Goal: Task Accomplishment & Management: Manage account settings

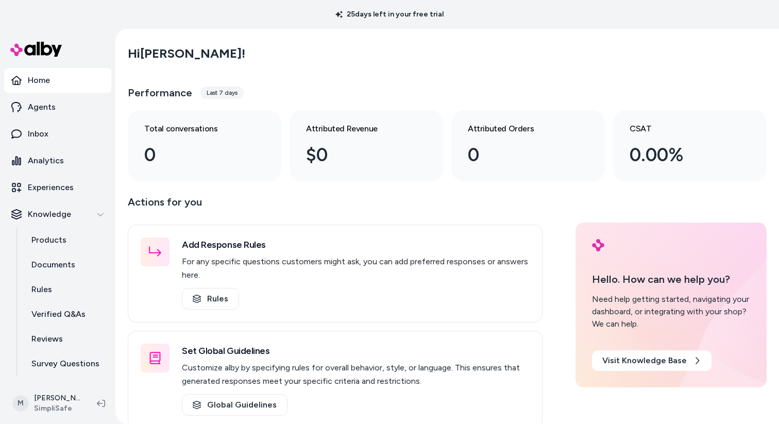
scroll to position [121, 0]
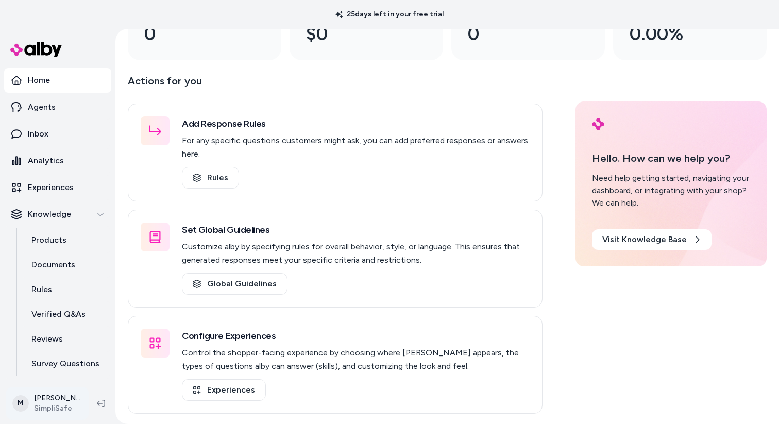
click at [53, 398] on html "25 days left in your free trial Home Agents Inbox Analytics Experiences Knowled…" at bounding box center [389, 212] width 779 height 424
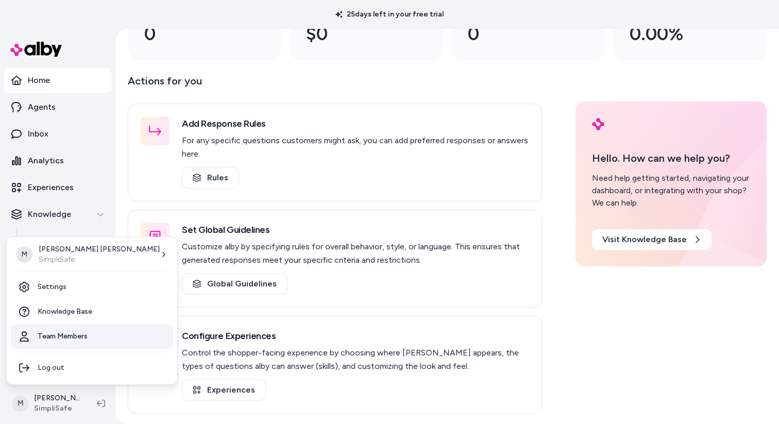
click at [63, 338] on link "Team Members" at bounding box center [92, 336] width 162 height 25
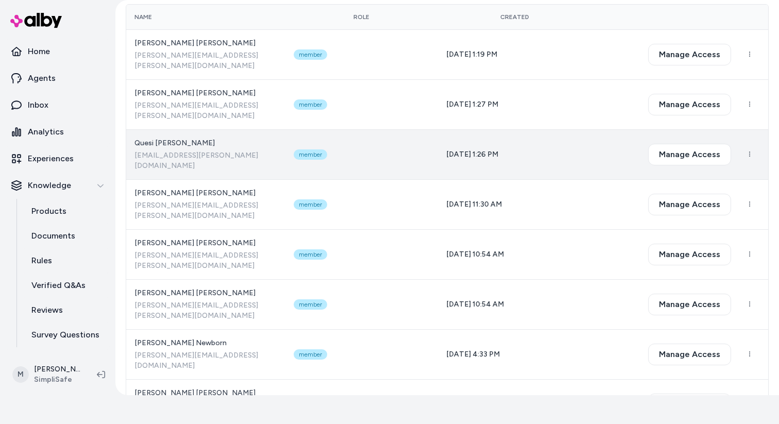
scroll to position [42, 0]
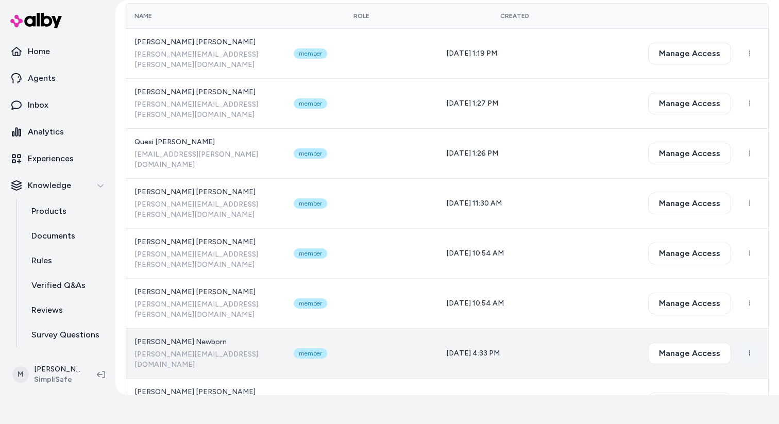
click at [748, 284] on html "25 days left in your free trial Home Agents Inbox Analytics Experiences Knowled…" at bounding box center [389, 183] width 779 height 424
click at [720, 290] on html "25 days left in your free trial Home Agents Inbox Analytics Experiences Knowled…" at bounding box center [389, 183] width 779 height 424
click at [720, 343] on button "Manage Access" at bounding box center [689, 354] width 83 height 22
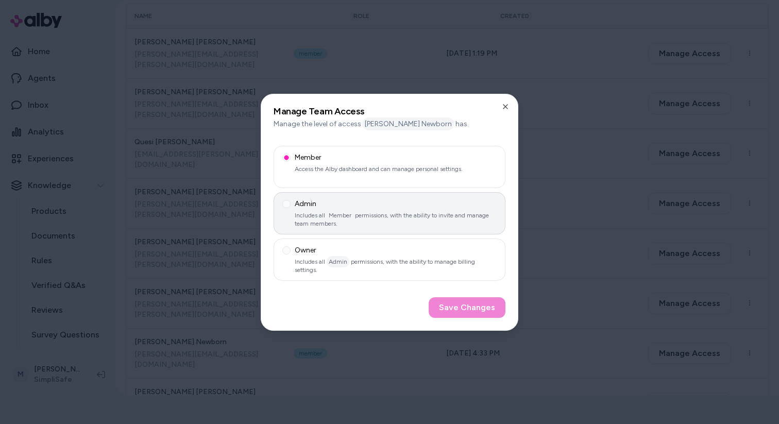
click at [373, 203] on div "Admin" at bounding box center [389, 204] width 214 height 10
click at [291, 203] on button "Admin Includes all Member permissions, with the ability to invite and manage te…" at bounding box center [286, 204] width 8 height 8
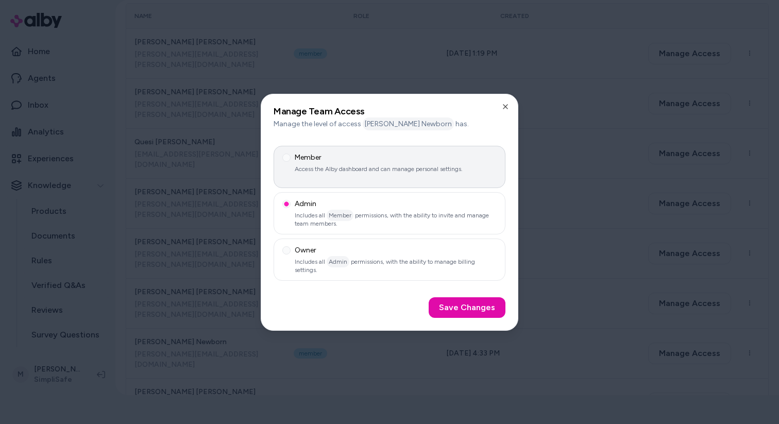
click at [392, 175] on label "Member Access the Alby dashboard and can manage personal settings." at bounding box center [390, 167] width 232 height 42
click at [291, 162] on button "Member Access the Alby dashboard and can manage personal settings." at bounding box center [286, 158] width 8 height 8
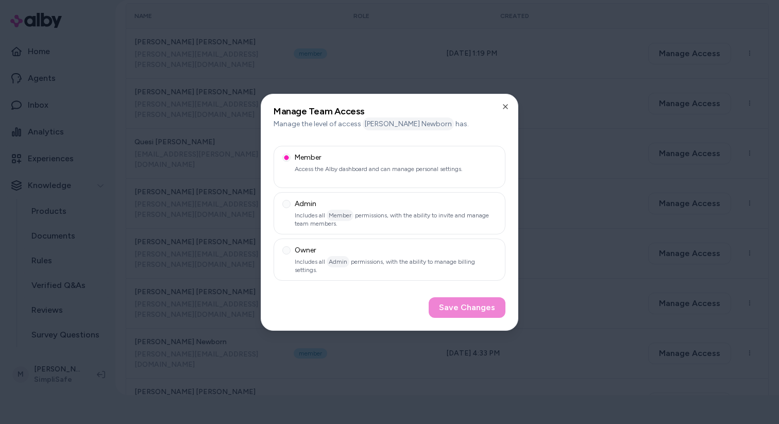
click at [451, 311] on div "Save Changes" at bounding box center [390, 307] width 232 height 21
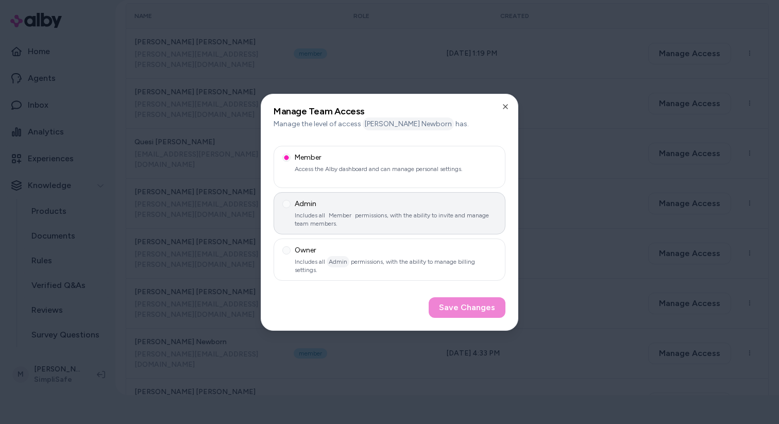
click at [408, 211] on p "Includes all Member permissions, with the ability to invite and manage team mem…" at bounding box center [389, 219] width 214 height 16
click at [291, 208] on button "Admin Includes all Member permissions, with the ability to invite and manage te…" at bounding box center [286, 204] width 8 height 8
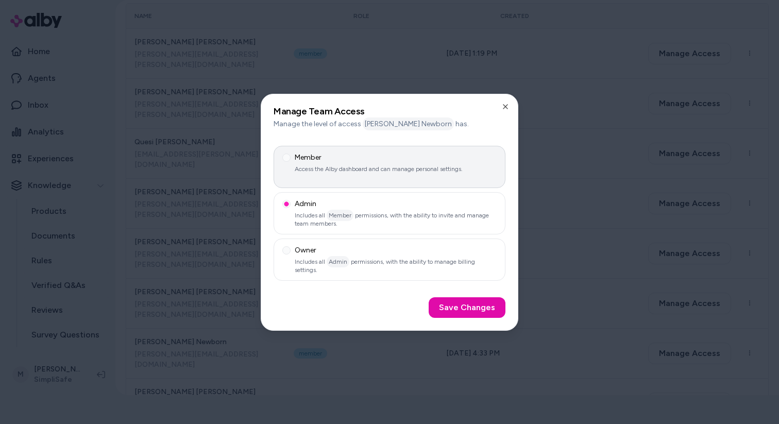
click at [372, 166] on p "Access the Alby dashboard and can manage personal settings." at bounding box center [389, 169] width 214 height 8
click at [291, 162] on button "Member Access the Alby dashboard and can manage personal settings." at bounding box center [286, 158] width 8 height 8
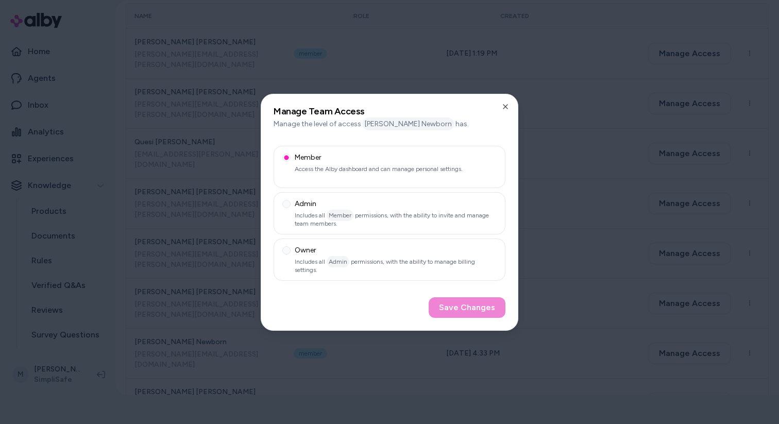
click at [491, 109] on h2 "Manage Team Access" at bounding box center [390, 111] width 232 height 9
click at [499, 107] on h2 "Manage Team Access" at bounding box center [390, 111] width 232 height 9
click at [503, 106] on icon "button" at bounding box center [505, 107] width 8 height 8
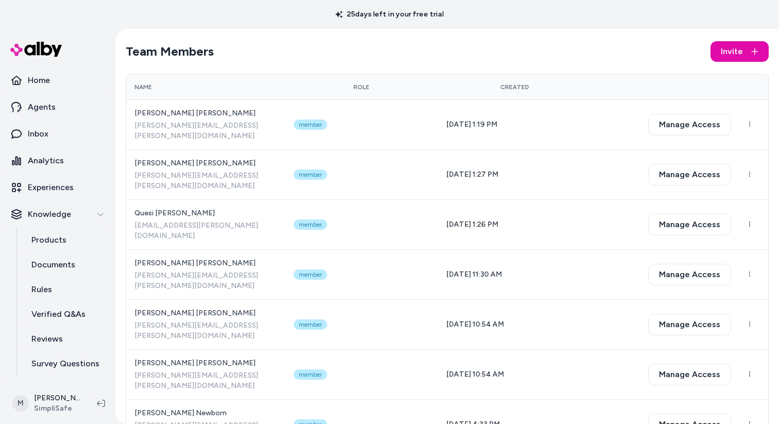
scroll to position [29, 0]
